Goal: Transaction & Acquisition: Purchase product/service

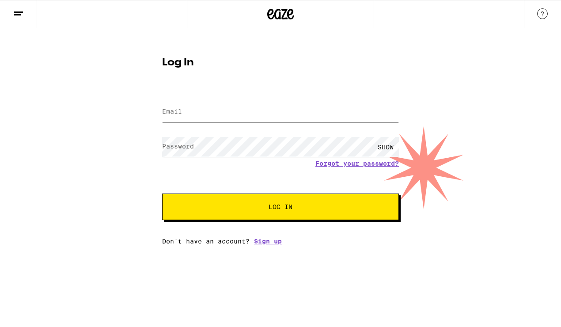
click at [257, 119] on input "Email" at bounding box center [280, 112] width 237 height 20
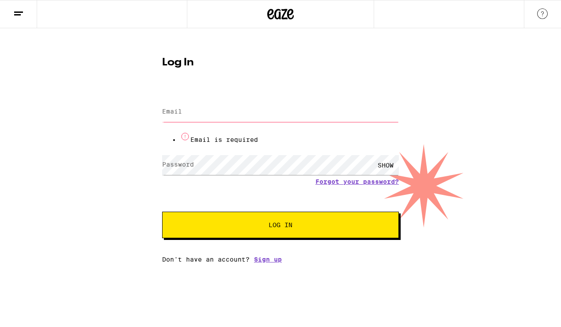
type input "[EMAIL_ADDRESS][DOMAIN_NAME]"
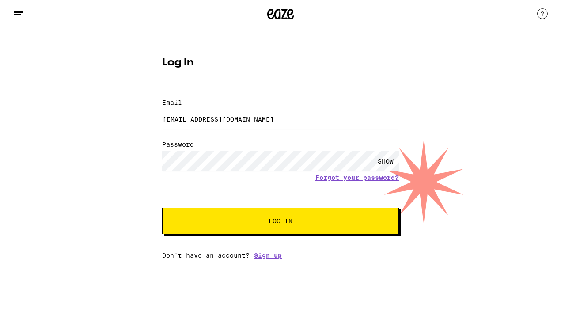
click at [260, 218] on span "Log In" at bounding box center [280, 221] width 165 height 6
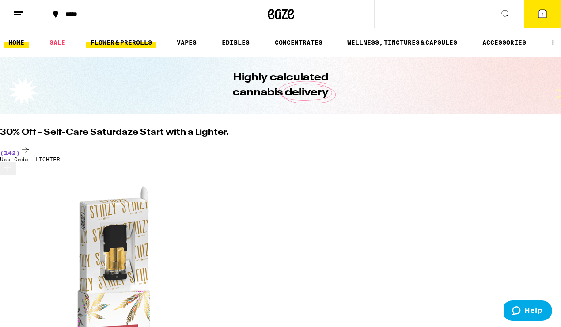
click at [108, 43] on link "FLOWER & PREROLLS" at bounding box center [121, 42] width 70 height 11
